Goal: Find specific page/section: Find specific page/section

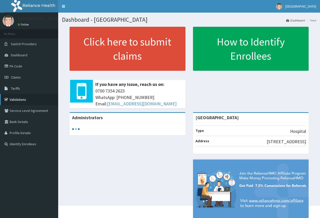
click at [30, 100] on link "Validations" at bounding box center [29, 99] width 58 height 11
click at [12, 104] on link "Validations" at bounding box center [29, 99] width 58 height 11
